Goal: Answer question/provide support: Answer question/provide support

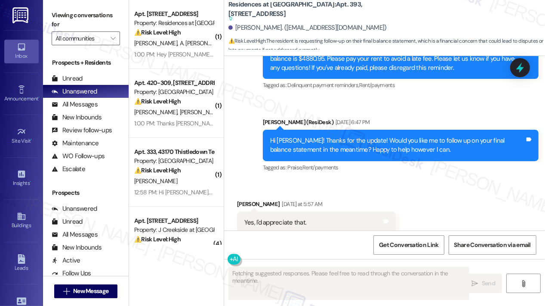
scroll to position [3229, 0]
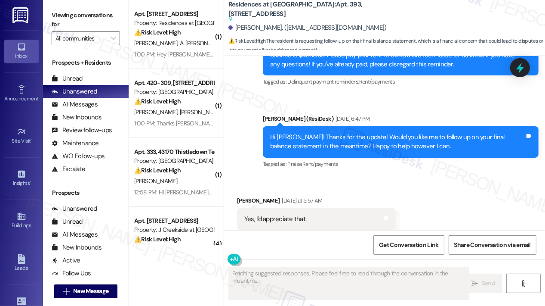
click at [480, 177] on div "Received via SMS Brendan Osullivan Yesterday at 5:57 AM Yes, I'd appreciate tha…" at bounding box center [384, 213] width 321 height 73
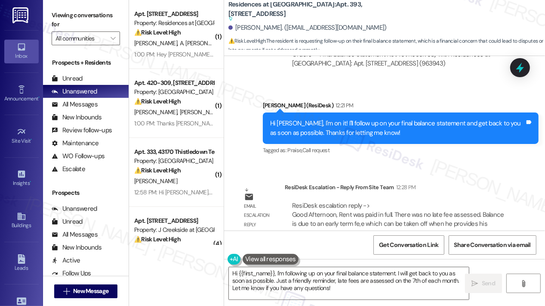
scroll to position [3776, 0]
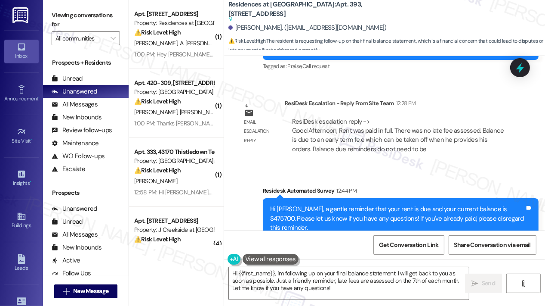
click at [479, 186] on div "Residesk Automated Survey 12:44 PM" at bounding box center [401, 192] width 276 height 12
click at [520, 68] on icon at bounding box center [520, 67] width 10 height 13
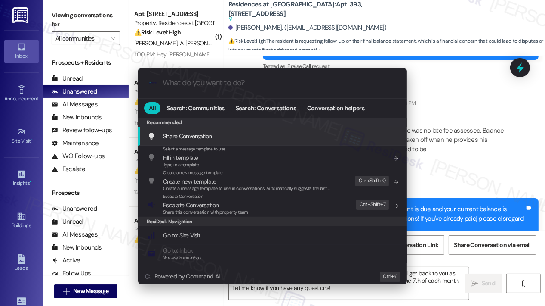
click at [469, 143] on div ".cls-1{fill:#0a055f;}.cls-2{fill:#0cc4c4;} resideskLogoBlueOrange All Search: C…" at bounding box center [272, 153] width 545 height 306
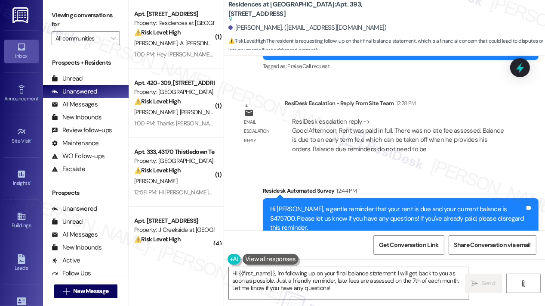
click at [439, 136] on div "Email escalation reply ResiDesk Escalation - Reply From Site Team 12:28 PM Resi…" at bounding box center [375, 129] width 289 height 75
click at [463, 99] on div "ResiDesk Escalation - Reply From Site Team 12:28 PM" at bounding box center [399, 105] width 228 height 12
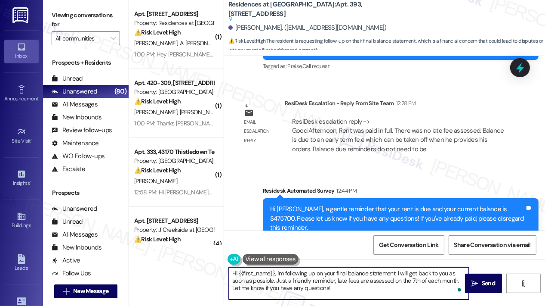
drag, startPoint x: 353, startPoint y: 289, endPoint x: 279, endPoint y: 273, distance: 75.7
click at [279, 274] on textarea "Hi {{first_name}}, I'm following up on your final balance statement. I will get…" at bounding box center [349, 283] width 240 height 32
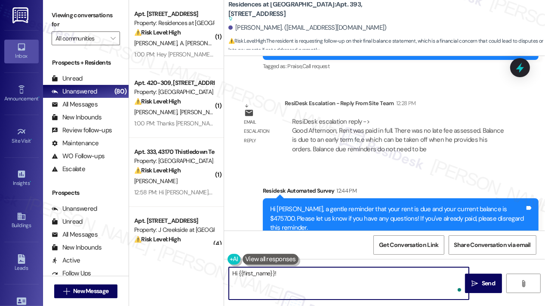
paste textarea "The site team shared that your rent was paid in full and no late fee was assess…"
type textarea "Hi {{first_name}}! The site team shared that your rent was paid in full and no …"
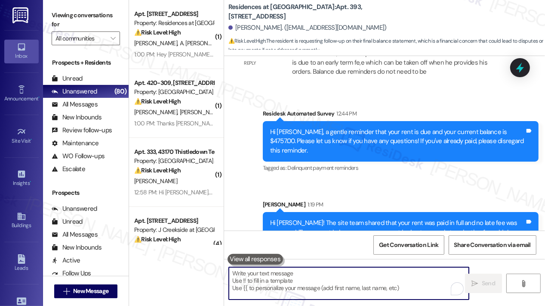
scroll to position [3832, 0]
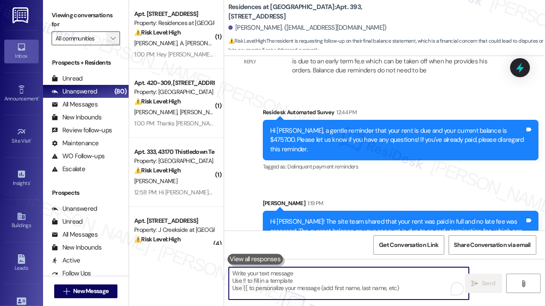
click at [114, 36] on icon "" at bounding box center [113, 38] width 5 height 7
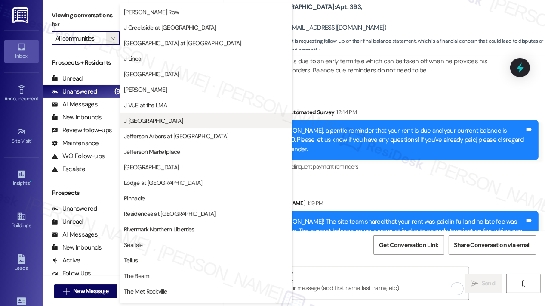
scroll to position [129, 0]
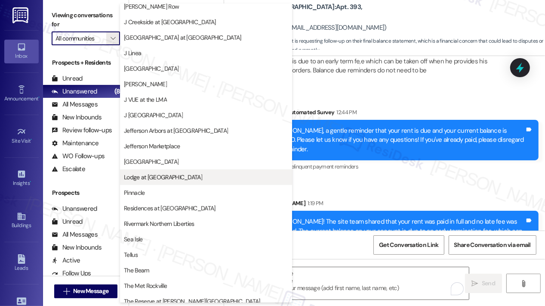
click at [173, 175] on span "Lodge at [GEOGRAPHIC_DATA]" at bounding box center [163, 177] width 78 height 9
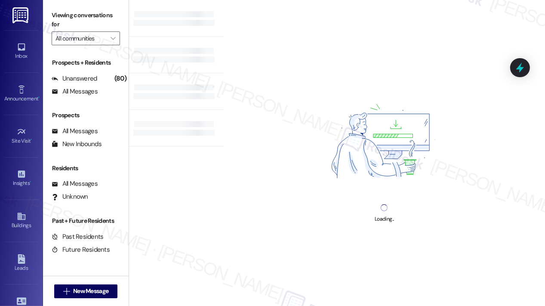
type input "Lodge at [GEOGRAPHIC_DATA]"
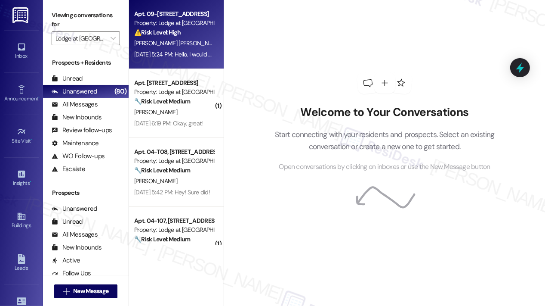
click at [174, 47] on span "[PERSON_NAME] [PERSON_NAME]" at bounding box center [177, 43] width 87 height 8
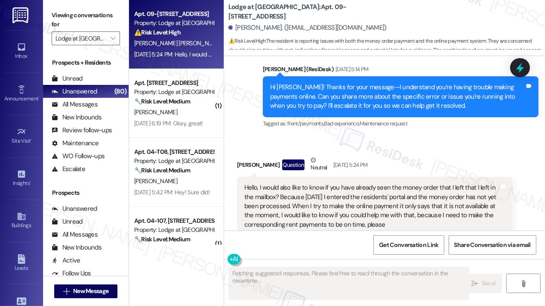
scroll to position [286, 0]
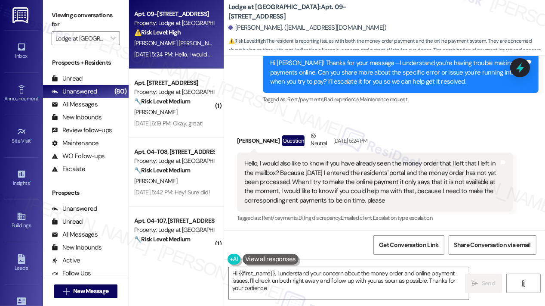
type textarea "Hi {{first_name}}, I understand your concern about the money order and online p…"
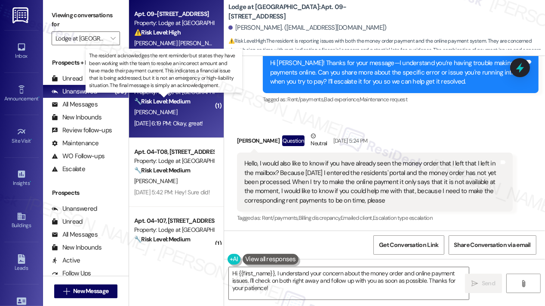
click at [186, 102] on strong "🔧 Risk Level: Medium" at bounding box center [162, 101] width 56 height 8
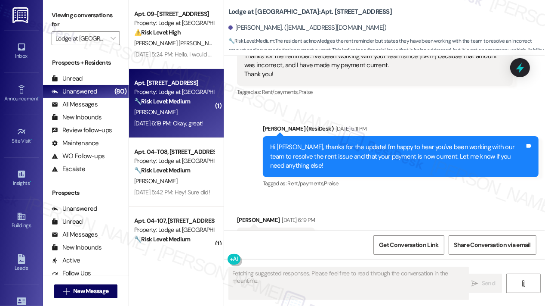
scroll to position [2292, 0]
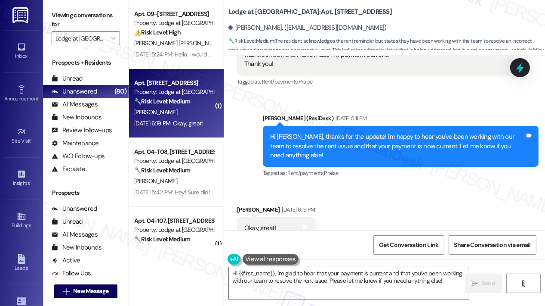
click at [412, 198] on div "Received via SMS Sabrina Patrick Sep 08, 2025 at 6:19 PM Okay, great! Tags and …" at bounding box center [384, 222] width 321 height 73
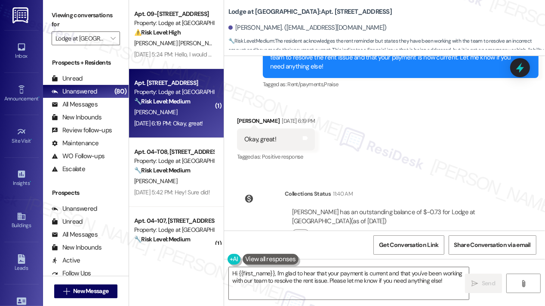
scroll to position [2294, 0]
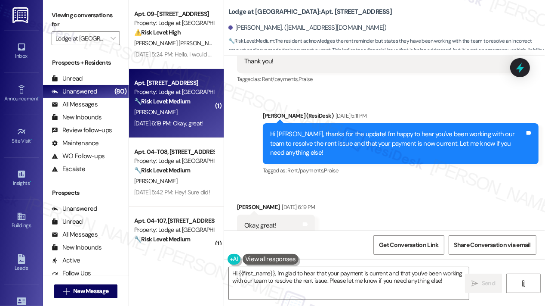
click at [350, 153] on div "Sent via SMS Jay (ResiDesk) Sep 08, 2025 at 5:11 PM Hi Sabrina, thanks for the …" at bounding box center [401, 144] width 289 height 78
click at [412, 183] on div "Received via SMS Sabrina Patrick Sep 08, 2025 at 6:19 PM Okay, great! Tags and …" at bounding box center [384, 219] width 321 height 73
click at [402, 285] on textarea "Hi {{first_name}}, I'm glad to hear that your payment is current and that you'v…" at bounding box center [349, 283] width 240 height 32
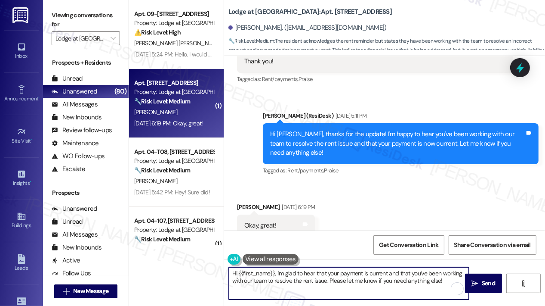
click at [403, 284] on textarea "Hi {{first_name}}, I'm glad to hear that your payment is current and that you'v…" at bounding box center [349, 283] width 240 height 32
click at [406, 280] on textarea "Hi {{first_name}}, I'm glad to hear that your payment is current and that you'v…" at bounding box center [349, 283] width 240 height 32
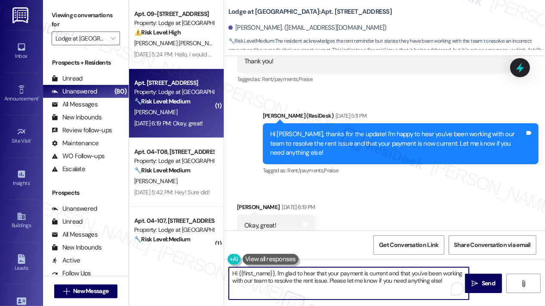
click at [406, 280] on textarea "Hi {{first_name}}, I'm glad to hear that your payment is current and that you'v…" at bounding box center [349, 283] width 240 height 32
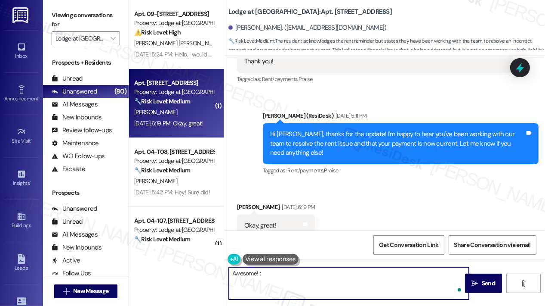
type textarea "Awesome! :)"
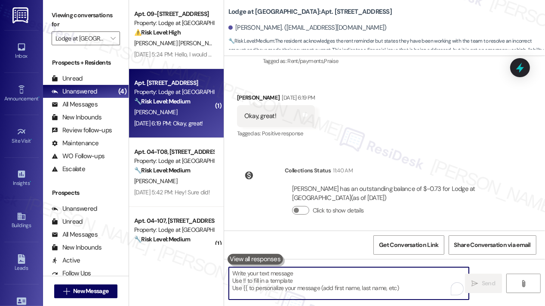
scroll to position [2440, 0]
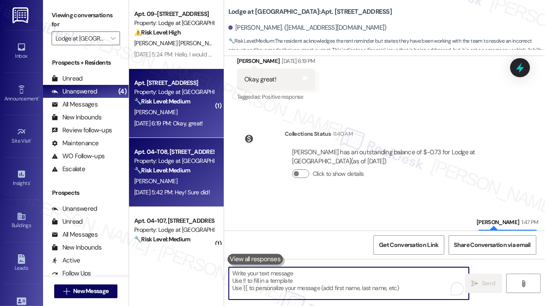
click at [180, 146] on div "Apt. 04-T08, 3130 Hillandale Road Property: Lodge at Croasdaile Farm 🔧 Risk Lev…" at bounding box center [176, 172] width 95 height 69
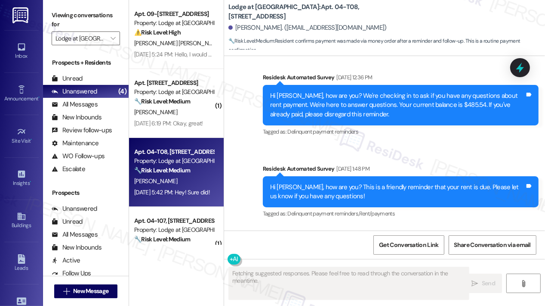
scroll to position [2211, 0]
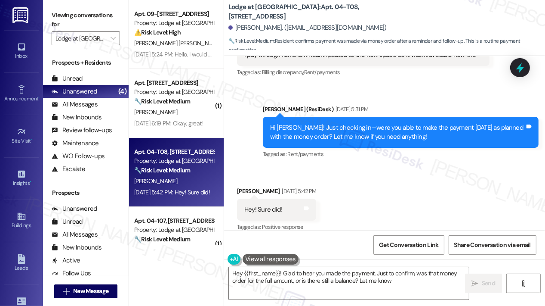
type textarea "Hey {{first_name}}! Glad to hear you made the payment. Just to confirm, was tha…"
click at [402, 183] on div "Received via SMS Aquila Butler Sep 08, 2025 at 5:42 PM Hey! Sure did! Tags and …" at bounding box center [384, 203] width 321 height 73
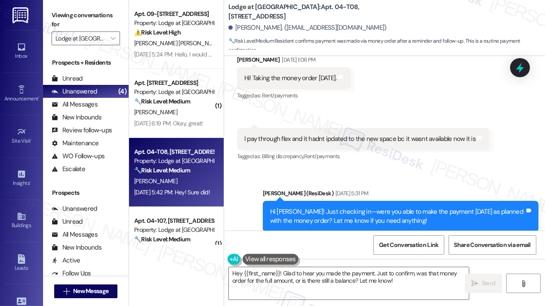
scroll to position [2170, 0]
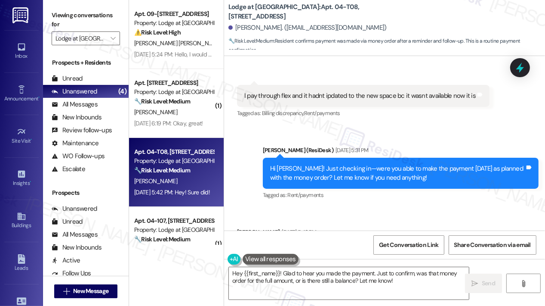
click at [372, 208] on div "Received via SMS Aquila Butler Sep 08, 2025 at 5:42 PM Hey! Sure did! Tags and …" at bounding box center [384, 244] width 321 height 73
click at [402, 275] on textarea "Hey {{first_name}}! Glad to hear you made the payment. Just to confirm, was tha…" at bounding box center [349, 283] width 240 height 32
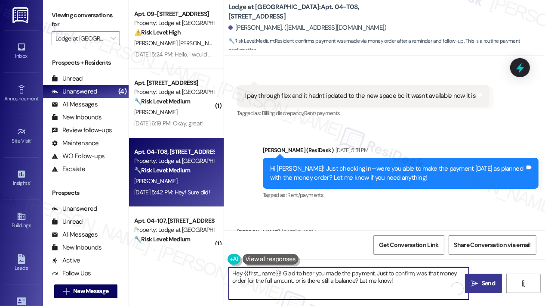
click at [476, 282] on icon "" at bounding box center [475, 283] width 6 height 7
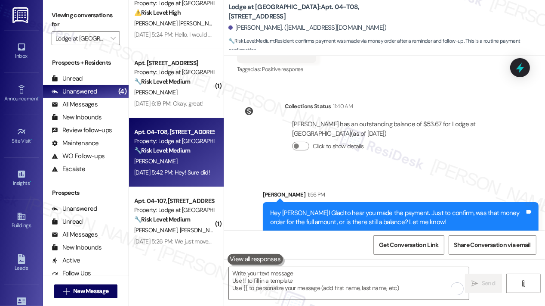
scroll to position [31, 0]
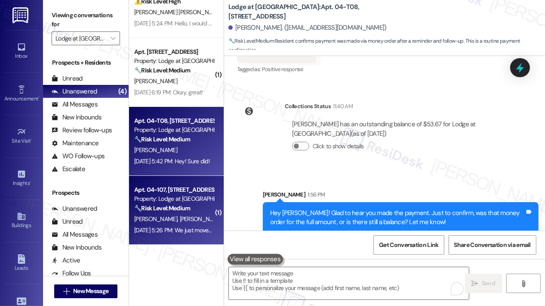
click at [191, 192] on div "Apt. 04-107, [STREET_ADDRESS]" at bounding box center [174, 189] width 80 height 9
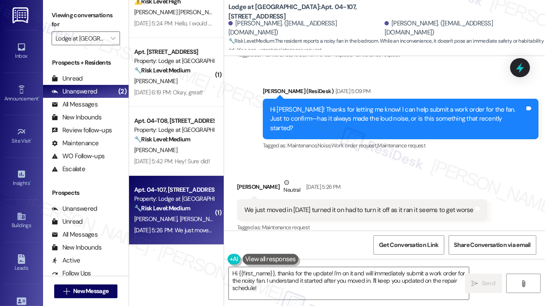
scroll to position [238, 0]
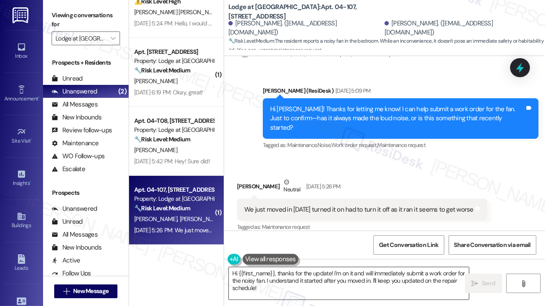
click at [322, 285] on textarea "Hi {{first_name}}, thanks for the update! I'm on it and will immediately submit…" at bounding box center [349, 283] width 240 height 32
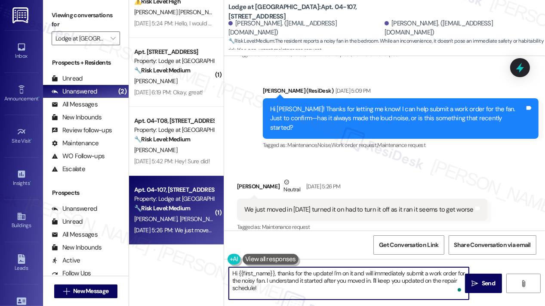
click at [432, 177] on div "Roland Wilkins Neutral Sep 08, 2025 at 5:26 PM" at bounding box center [362, 187] width 251 height 21
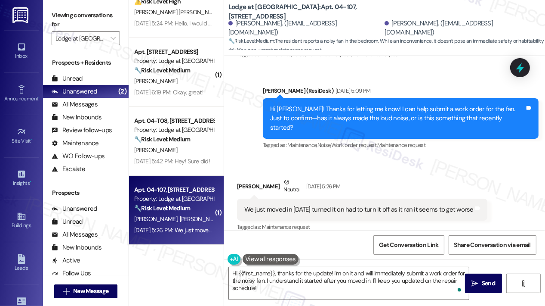
click at [339, 146] on div "Sent via SMS Jay (ResiDesk) Sep 08, 2025 at 5:09 PM Hi Beverley! Thanks for let…" at bounding box center [401, 119] width 289 height 78
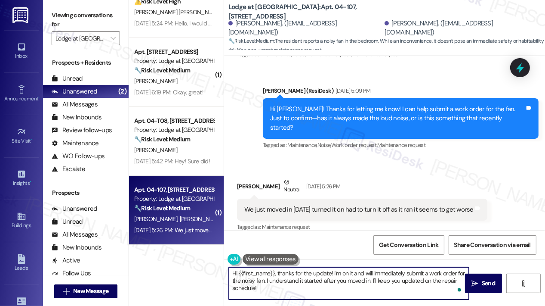
drag, startPoint x: 266, startPoint y: 280, endPoint x: 274, endPoint y: 289, distance: 12.2
click at [274, 289] on textarea "Hi {{first_name}}, thanks for the update! I'm on it and will immediately submit…" at bounding box center [349, 283] width 240 height 32
paste textarea "Do we have your permission to enter during your absence to address this issue? …"
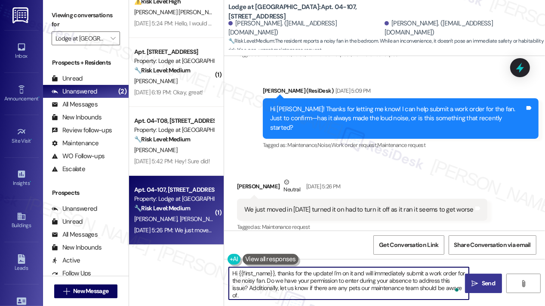
type textarea "Hi {{first_name}}, thanks for the update! I'm on it and will immediately submit…"
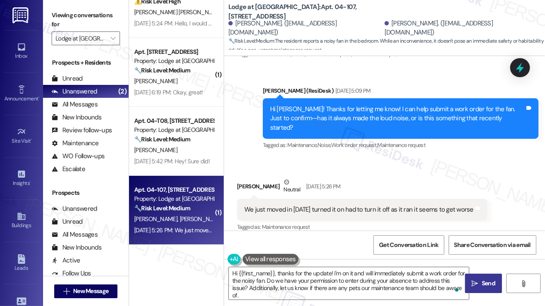
click at [474, 282] on icon "" at bounding box center [475, 283] width 6 height 7
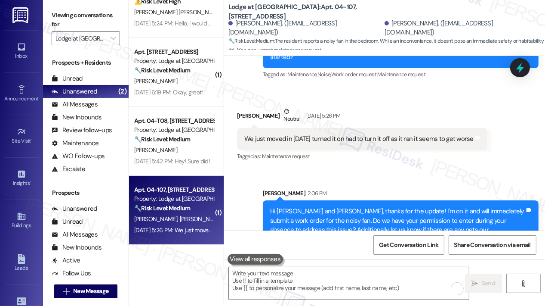
scroll to position [325, 0]
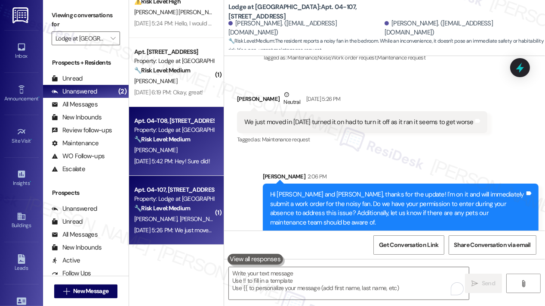
click at [191, 148] on div "A. Butler" at bounding box center [173, 150] width 81 height 11
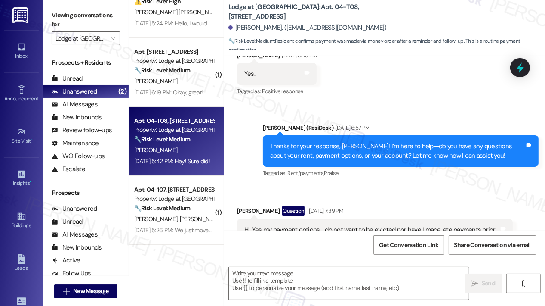
type textarea "Fetching suggested responses. Please feel free to read through the conversation…"
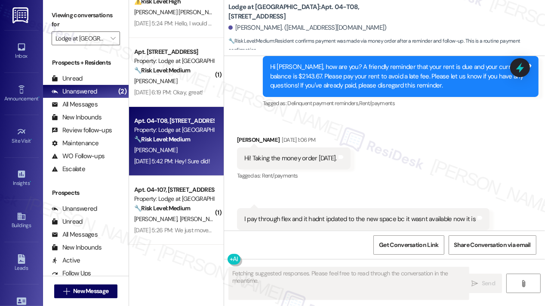
scroll to position [2211, 0]
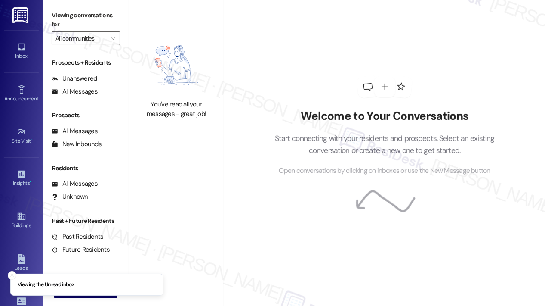
type input "Lodge at [GEOGRAPHIC_DATA]"
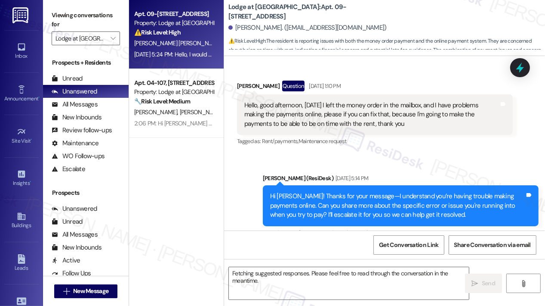
scroll to position [286, 0]
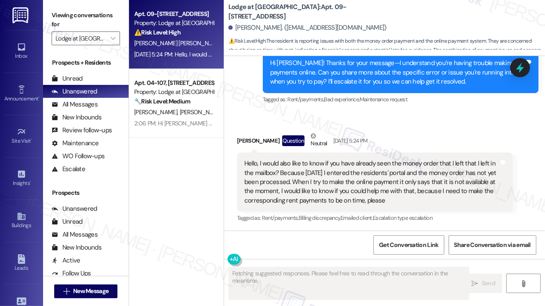
click at [451, 124] on div "Received via SMS [PERSON_NAME] Question Neutral [DATE] 5:24 PM Hello, I would a…" at bounding box center [384, 171] width 321 height 118
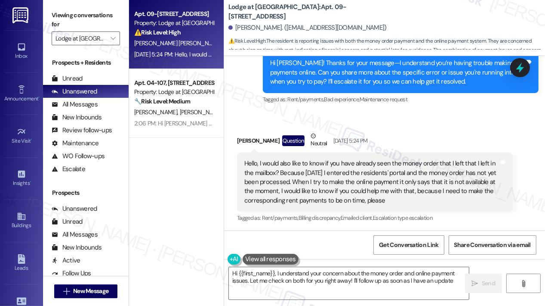
type textarea "Hi {{first_name}}, I understand your concern about the money order and online p…"
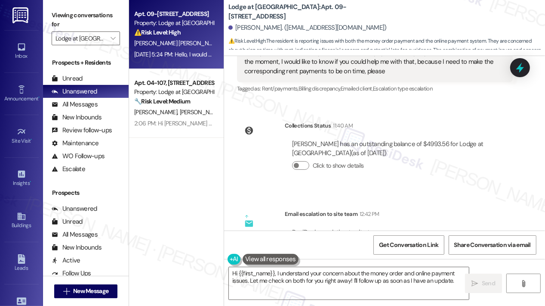
scroll to position [490, 0]
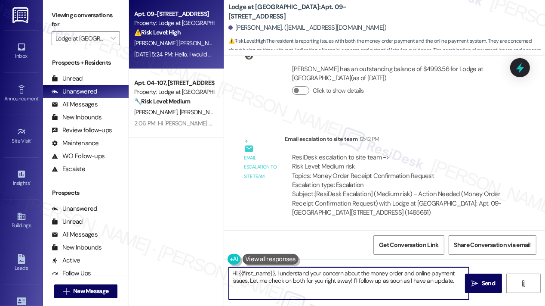
click at [405, 277] on textarea "Hi {{first_name}}, I understand your concern about the money order and online p…" at bounding box center [349, 283] width 240 height 32
click at [481, 282] on span "Send" at bounding box center [488, 283] width 17 height 9
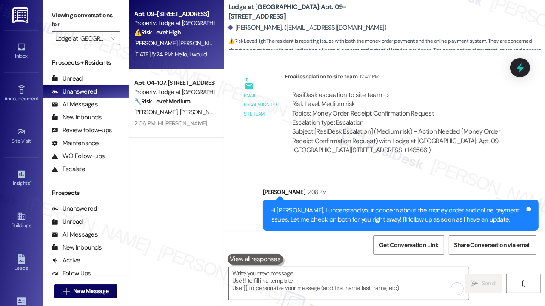
scroll to position [559, 0]
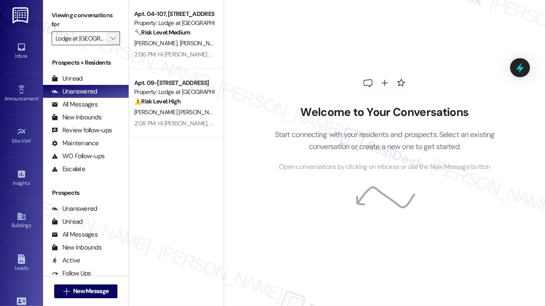
click at [113, 40] on icon "" at bounding box center [113, 38] width 5 height 7
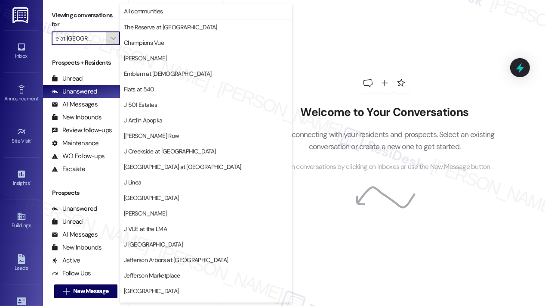
scroll to position [135, 0]
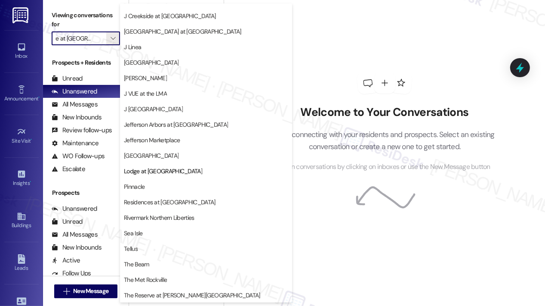
click at [166, 157] on span "Jefferson Somerset Park" at bounding box center [151, 155] width 55 height 9
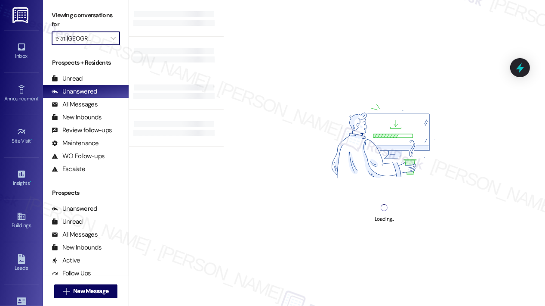
type input "Jefferson Somerset Park"
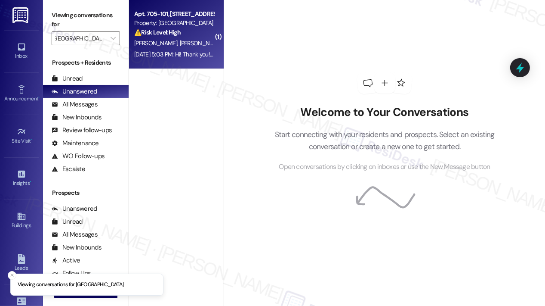
click at [189, 57] on div "Sep 08, 2025 at 5:03 PM: Hi! Thank you! I do have one question. Who does the ca…" at bounding box center [318, 54] width 369 height 8
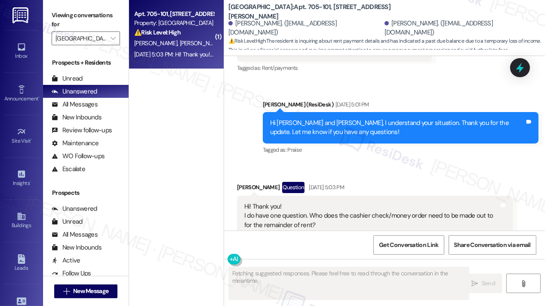
scroll to position [1329, 0]
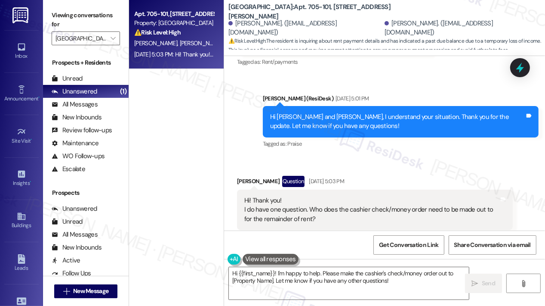
click at [150, 110] on div "Apt. 705-101, 600 Sommerset Park Dr SE Property: Jefferson Somerset Park ⚠️ Ris…" at bounding box center [176, 122] width 95 height 245
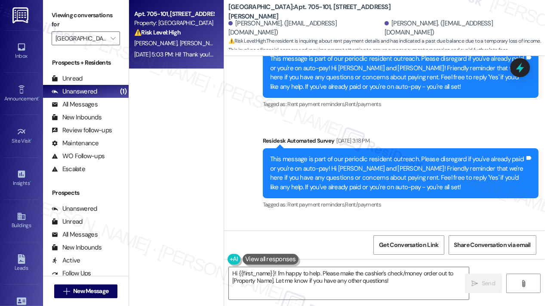
scroll to position [556, 0]
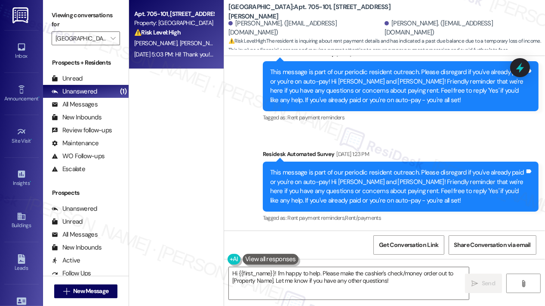
click at [282, 122] on div "Sent via SMS Jay (ResiDesk) Feb 25, 2025 at 12:02 PM HI Alicia, it's great to h…" at bounding box center [384, 211] width 321 height 929
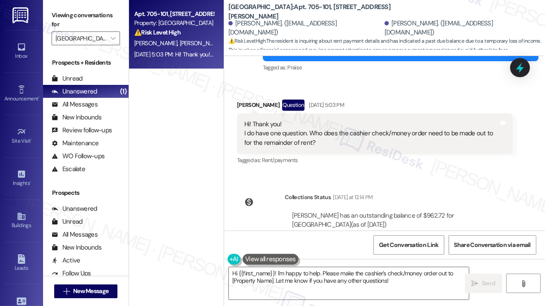
scroll to position [1417, 0]
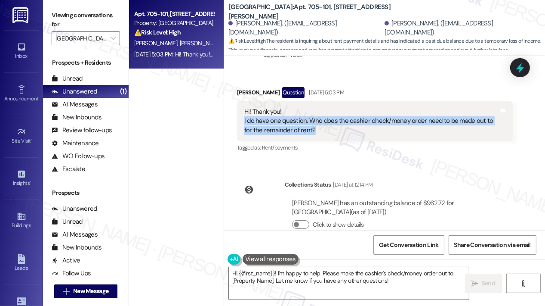
drag, startPoint x: 325, startPoint y: 110, endPoint x: 242, endPoint y: 107, distance: 82.7
click at [242, 107] on div "Hi! Thank you! I do have one question. Who does the cashier check/money order n…" at bounding box center [375, 121] width 276 height 40
copy div "I do have one question. Who does the cashier check/money order need to be made …"
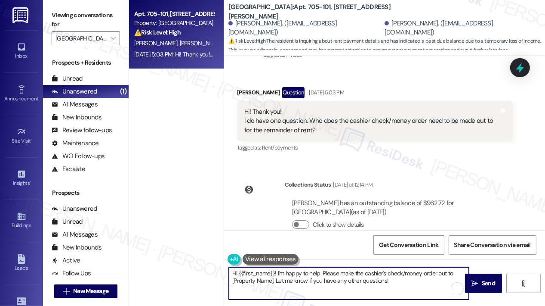
drag, startPoint x: 370, startPoint y: 280, endPoint x: 284, endPoint y: 283, distance: 86.1
click at [278, 275] on textarea "Hi {{first_name}}! I'm happy to help. Please make the cashier's check/money ord…" at bounding box center [349, 283] width 240 height 32
paste textarea "Thanks for your question! Just to clarify—are you asking who the cashier’s chec…"
type textarea "Hi {{first_name}}! Thanks for your question! Just to clarify—are you asking who…"
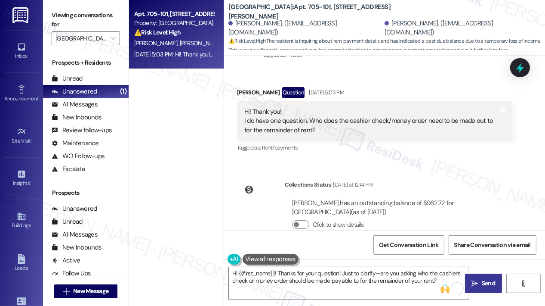
click at [483, 280] on span "Send" at bounding box center [488, 283] width 13 height 9
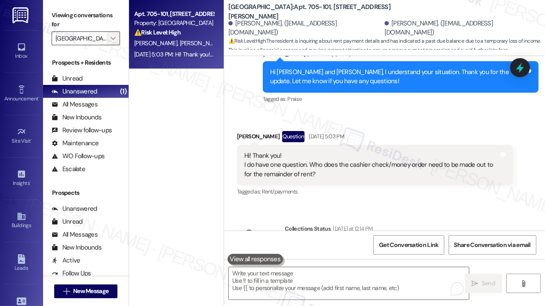
scroll to position [1329, 0]
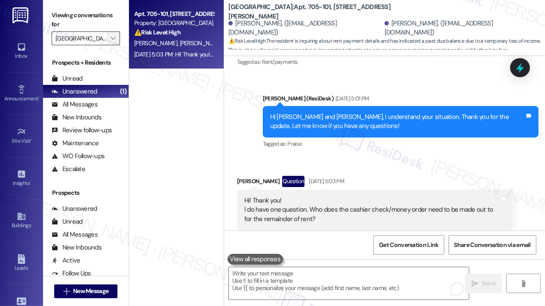
click at [113, 36] on icon "" at bounding box center [113, 38] width 5 height 7
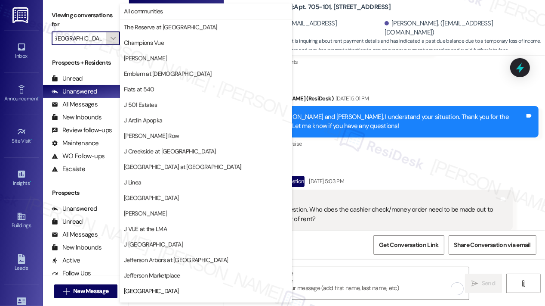
scroll to position [135, 0]
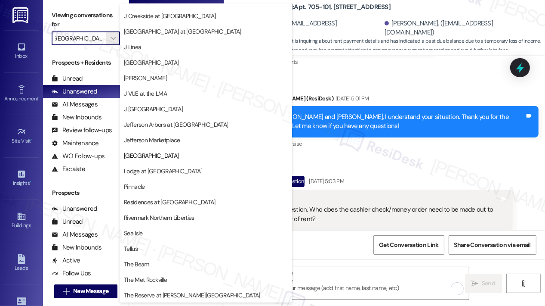
click at [161, 140] on span "Jefferson Marketplace" at bounding box center [152, 140] width 56 height 9
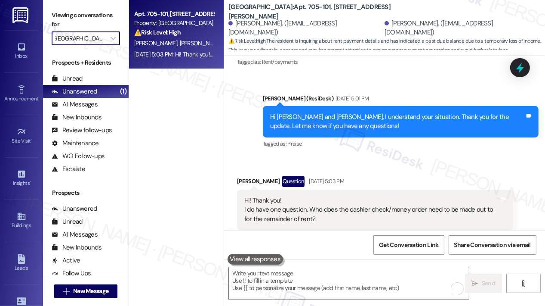
type input "Jefferson Marketplace"
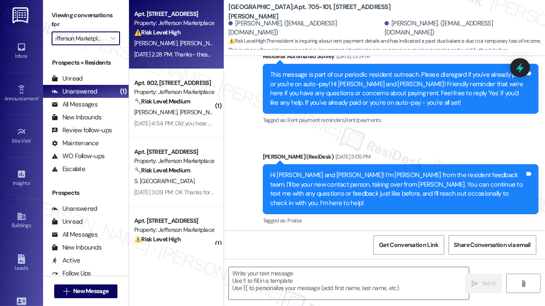
type textarea "Fetching suggested responses. Please feel free to read through the conversation…"
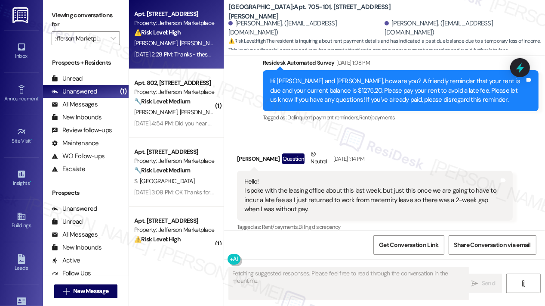
scroll to position [1315, 0]
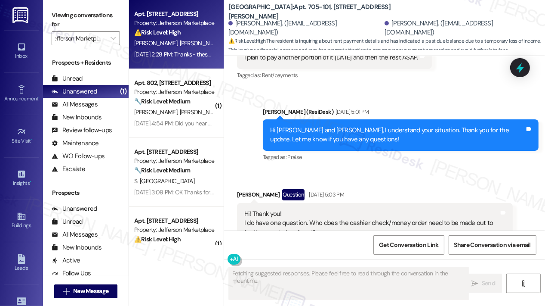
click at [179, 48] on div "G. Horvath I. Corbet" at bounding box center [173, 43] width 81 height 11
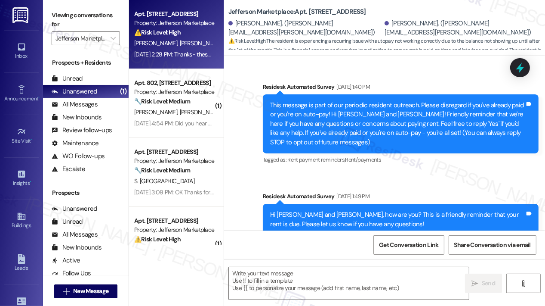
scroll to position [2512, 0]
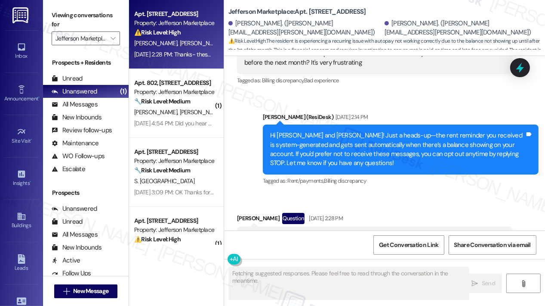
click at [345, 193] on div "Received via SMS Ian Corbet Question Sep 08, 2025 at 2:28 PM Thanks- these are …" at bounding box center [384, 235] width 321 height 84
click at [398, 193] on div "Received via SMS Ian Corbet Question Sep 08, 2025 at 2:28 PM Thanks- these are …" at bounding box center [384, 235] width 321 height 84
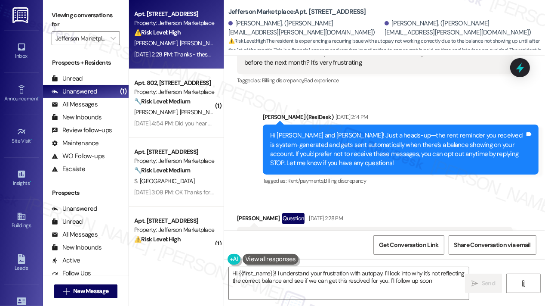
type textarea "Hi {{first_name}}! I understand your frustration with autopay. I'll look into w…"
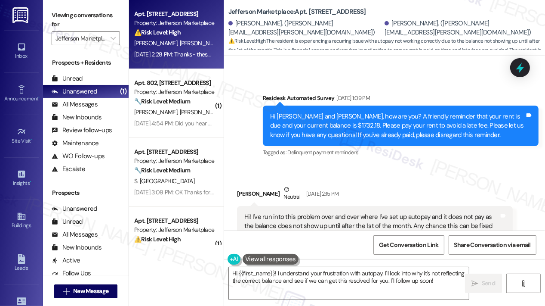
scroll to position [2383, 0]
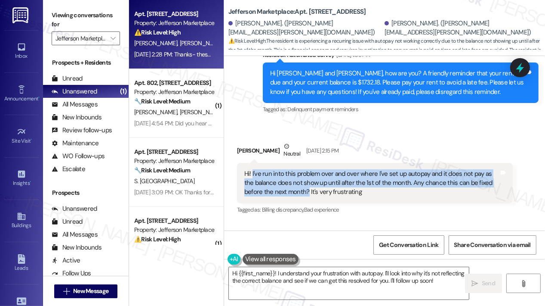
drag, startPoint x: 288, startPoint y: 144, endPoint x: 252, endPoint y: 124, distance: 41.2
click at [252, 169] on div "Hi! I've run into this problem over and over where I've set up autopay and it d…" at bounding box center [372, 183] width 255 height 28
copy div "I've run into this problem over and over where I've set up autopay and it does …"
click at [527, 62] on icon at bounding box center [520, 67] width 15 height 15
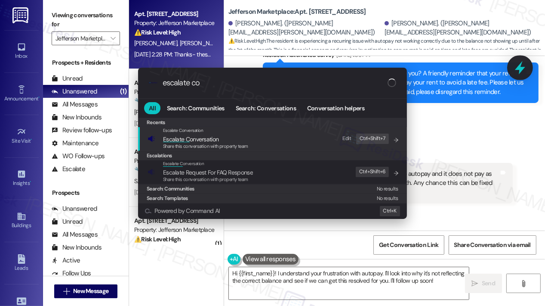
type input "escalate con"
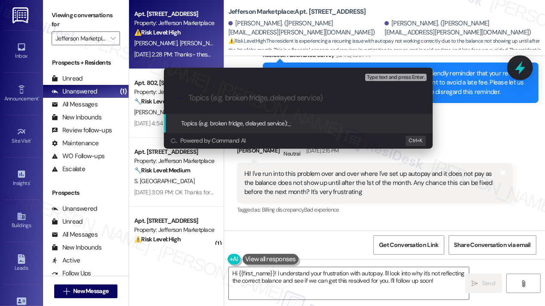
type input "Ongoing Autopay Issue — Balance Not Posting Before 1st of the Month"
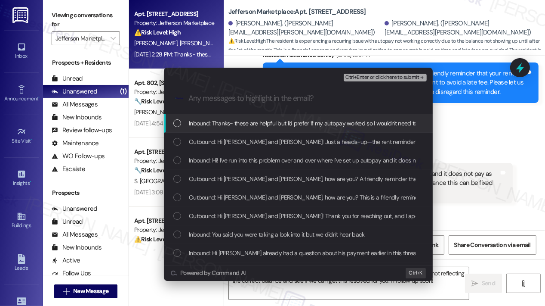
click at [250, 124] on span "Inbound: Thanks- these are helpful but I'd prefer if my autopay worked so I wou…" at bounding box center [364, 122] width 351 height 9
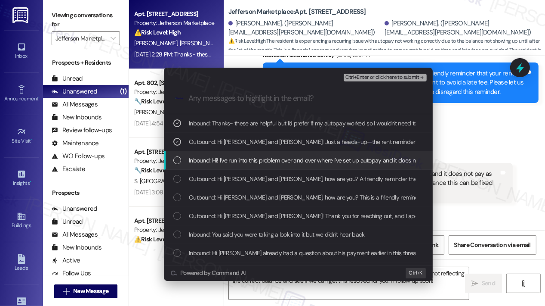
click at [258, 160] on span "Inbound: Hi! I've run into this problem over and over where I've set up autopay…" at bounding box center [482, 159] width 586 height 9
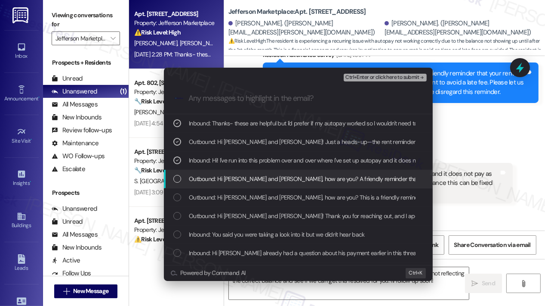
click at [270, 179] on span "Outbound: Hi Geoffrey and Ian, how are you? A friendly reminder that your rent …" at bounding box center [543, 178] width 709 height 9
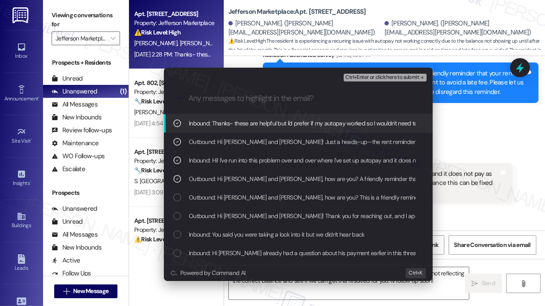
click at [360, 77] on span "Ctrl+Enter or click here to submit" at bounding box center [383, 77] width 74 height 6
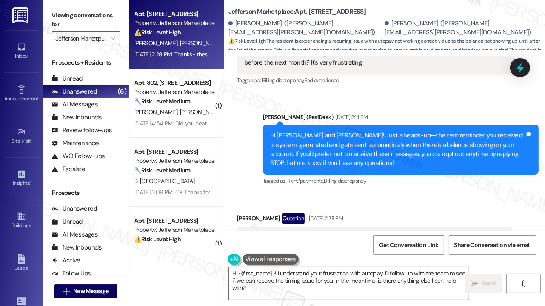
scroll to position [2512, 0]
click at [296, 292] on textarea "Hi {{first_name}}! I understand your frustration with autopay. I'll follow up w…" at bounding box center [349, 283] width 240 height 32
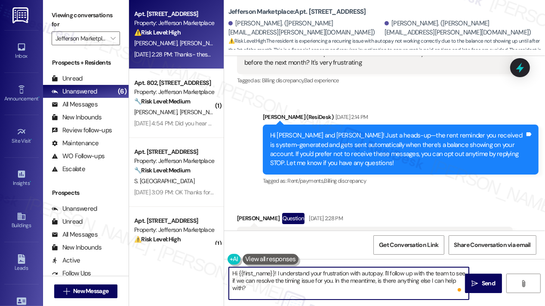
click at [312, 291] on textarea "Hi {{first_name}}! I understand your frustration with autopay. I'll follow up w…" at bounding box center [349, 283] width 240 height 32
click at [311, 289] on textarea "Hi {{first_name}}! I understand your frustration with autopay. I'll follow up w…" at bounding box center [349, 283] width 240 height 32
drag, startPoint x: 336, startPoint y: 279, endPoint x: 342, endPoint y: 291, distance: 12.7
click at [342, 291] on textarea "Hi {{first_name}}! I understand your frustration with autopay. I'll follow up w…" at bounding box center [349, 283] width 240 height 32
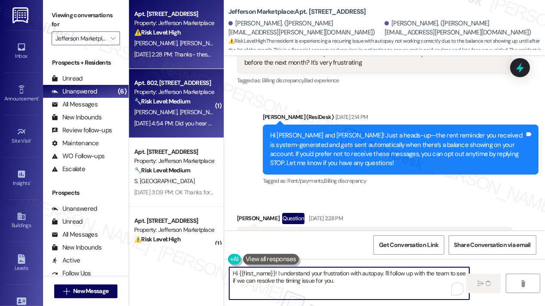
type textarea "Hi {{first_name}}! I understand your frustration with autopay. I'll follow up w…"
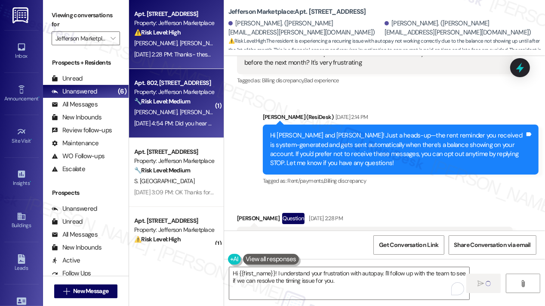
click at [180, 96] on div "Property: Jefferson Marketplace" at bounding box center [174, 91] width 80 height 9
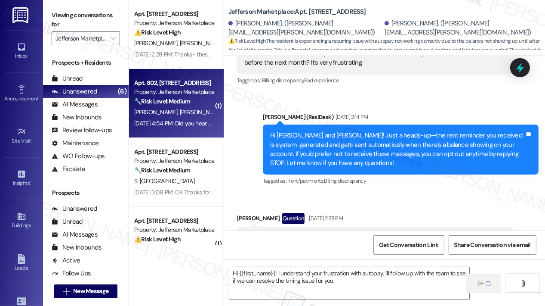
type textarea "Fetching suggested responses. Please feel free to read through the conversation…"
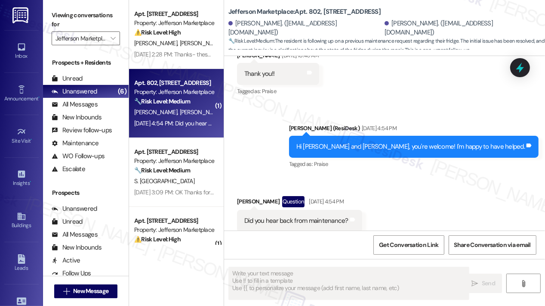
scroll to position [2344, 0]
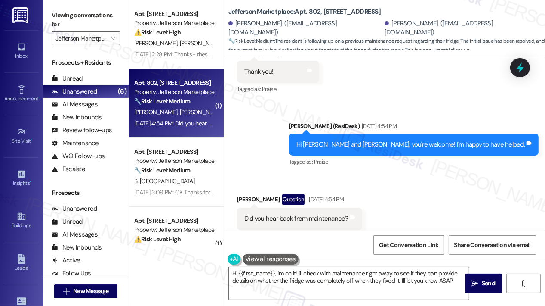
type textarea "Hi {{first_name}}, I'm on it! I'll check with maintenance right away to see if …"
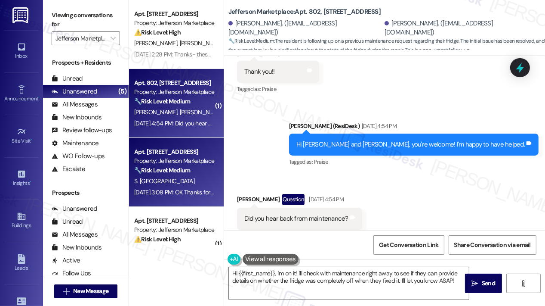
click at [189, 160] on div "Property: Jefferson Marketplace" at bounding box center [174, 160] width 80 height 9
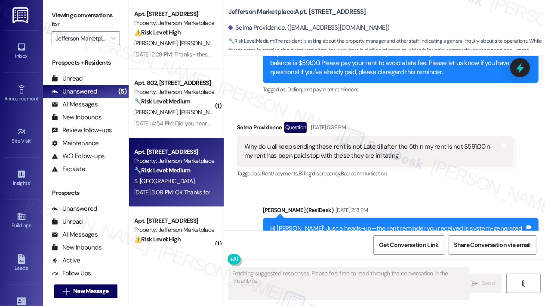
scroll to position [7315, 0]
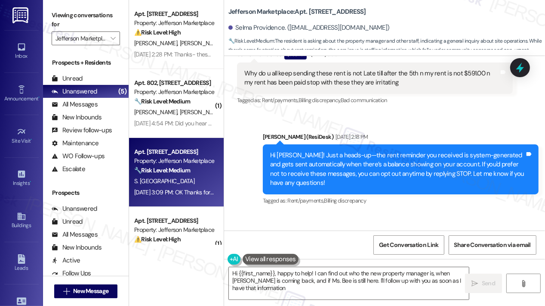
type textarea "Hi {{first_name}}, happy to help! I can find out who the new property manager i…"
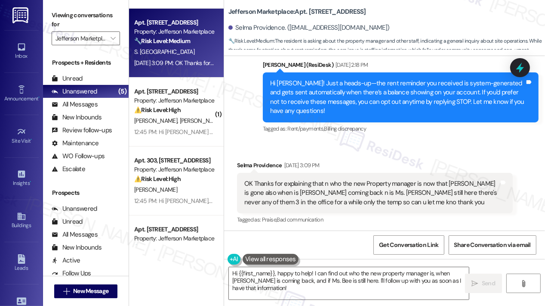
scroll to position [7404, 0]
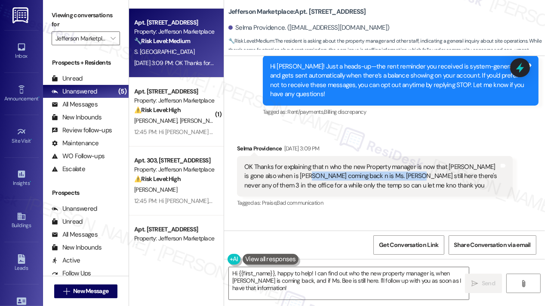
drag, startPoint x: 396, startPoint y: 105, endPoint x: 307, endPoint y: 102, distance: 88.7
click at [307, 162] on div "OK Thanks for explaining that n who the new Property manager is now that Joy is…" at bounding box center [372, 176] width 255 height 28
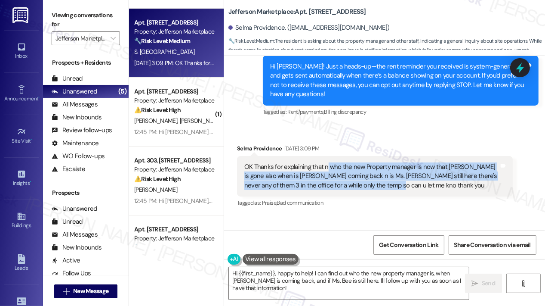
drag, startPoint x: 386, startPoint y: 113, endPoint x: 327, endPoint y: 96, distance: 61.4
click at [327, 162] on div "OK Thanks for explaining that n who the new Property manager is now that Joy is…" at bounding box center [372, 176] width 255 height 28
copy div "who the new Property manager is now that Joy is gone also when is Paula coming …"
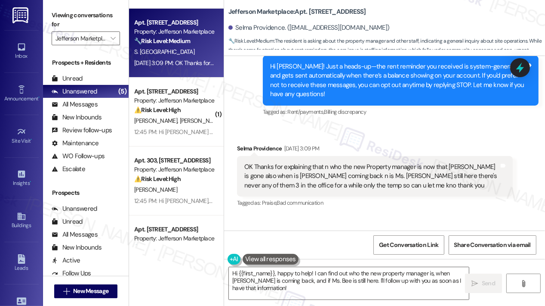
click at [477, 137] on div "Received via SMS Selma Providence Sep 08, 2025 at 3:09 PM OK Thanks for explain…" at bounding box center [375, 176] width 289 height 78
click at [520, 66] on icon at bounding box center [520, 67] width 10 height 13
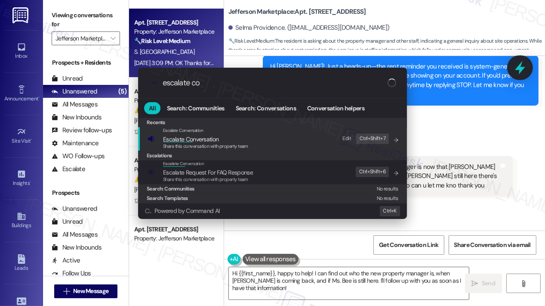
type input "escalate con"
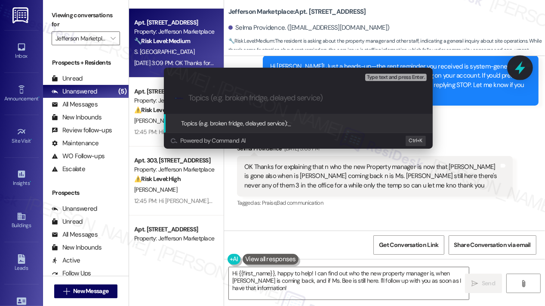
paste input "Questions About Current Property Management Team and Office Availability"
type input "Questions About Current Property Management Team and Office Availability"
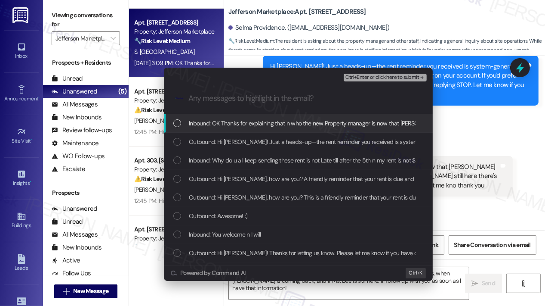
click at [310, 125] on span "Inbound: OK Thanks for explaining that n who the new Property manager is now th…" at bounding box center [543, 122] width 708 height 9
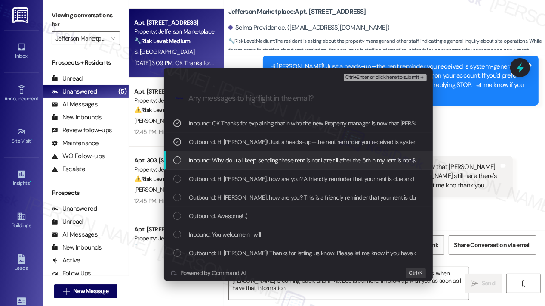
click at [275, 161] on span "Inbound: Why do u all keep sending these rent is not Late till after the 5th n …" at bounding box center [384, 159] width 390 height 9
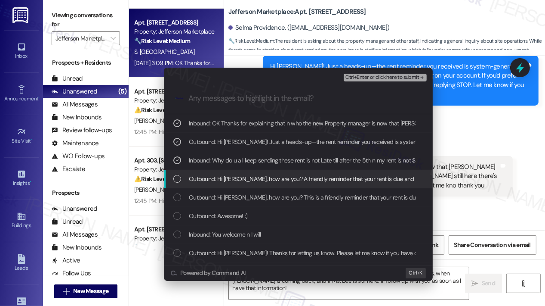
click at [271, 177] on span "Outbound: Hi Selma, how are you? A friendly reminder that your rent is due and …" at bounding box center [515, 178] width 653 height 9
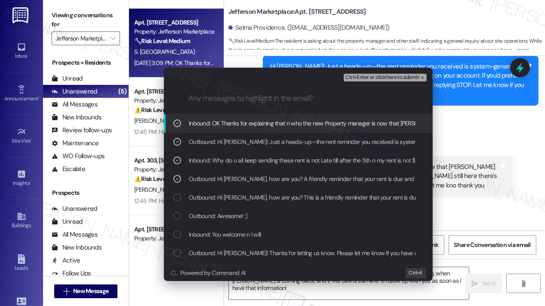
click at [362, 79] on span "Ctrl+Enter or click here to submit" at bounding box center [383, 77] width 74 height 6
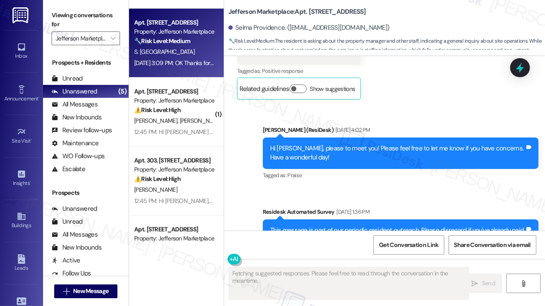
scroll to position [7315, 0]
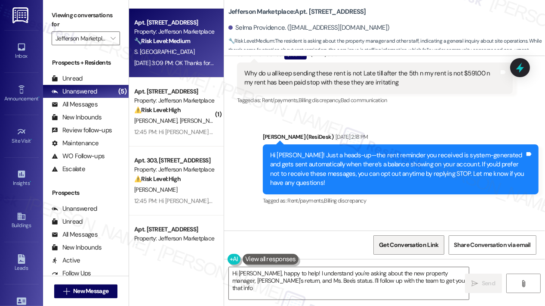
type textarea "Hi Selma, happy to help! I understand you're asking about the new property mana…"
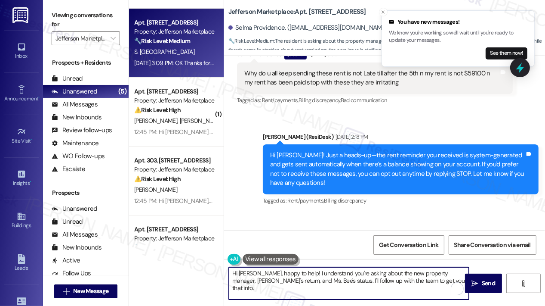
click at [334, 289] on textarea "Hi Selma, happy to help! I understand you're asking about the new property mana…" at bounding box center [349, 283] width 240 height 32
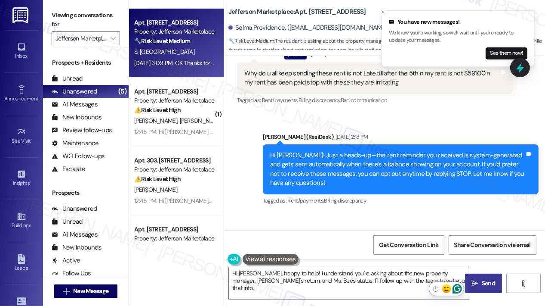
click at [472, 283] on icon "" at bounding box center [475, 283] width 6 height 7
